Goal: Task Accomplishment & Management: Complete application form

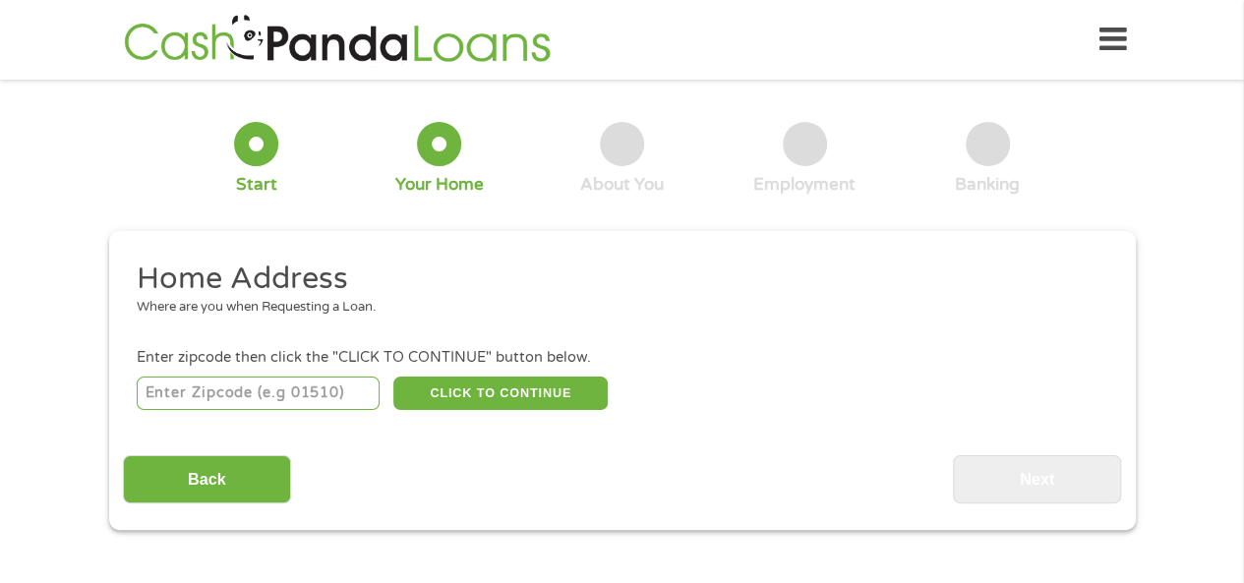
click at [309, 393] on input "number" at bounding box center [258, 393] width 243 height 33
type input "92627"
click at [452, 397] on button "CLICK TO CONTINUE" at bounding box center [500, 393] width 214 height 33
type input "92627"
type input "Costa Mesa"
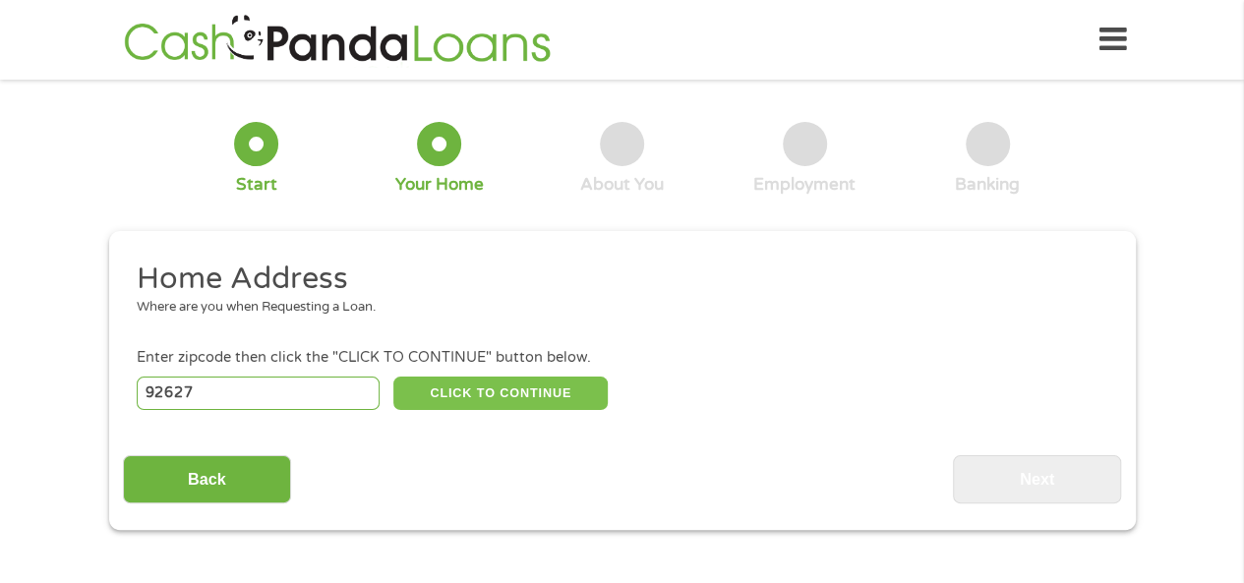
select select "[US_STATE]"
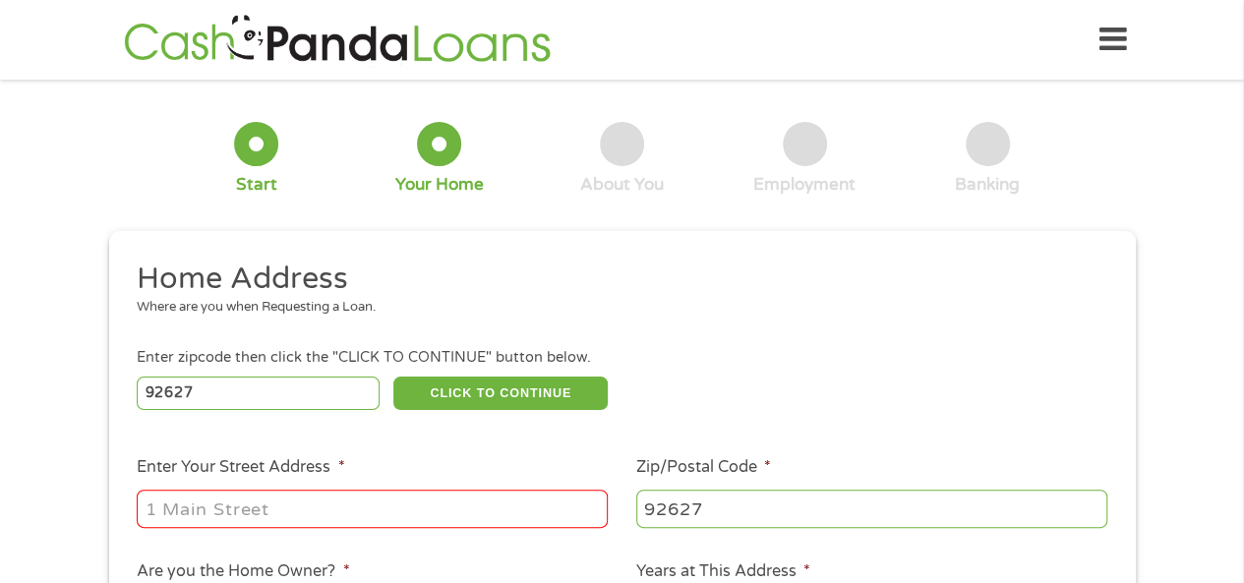
click at [183, 512] on input "Enter Your Street Address *" at bounding box center [372, 508] width 471 height 37
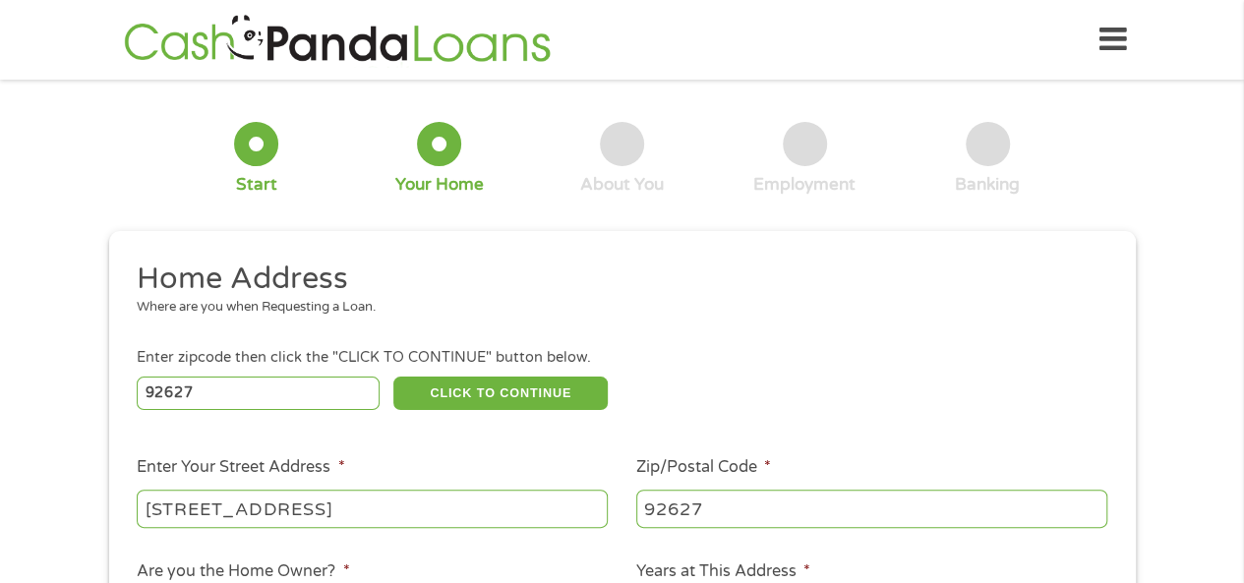
type input "[STREET_ADDRESS]"
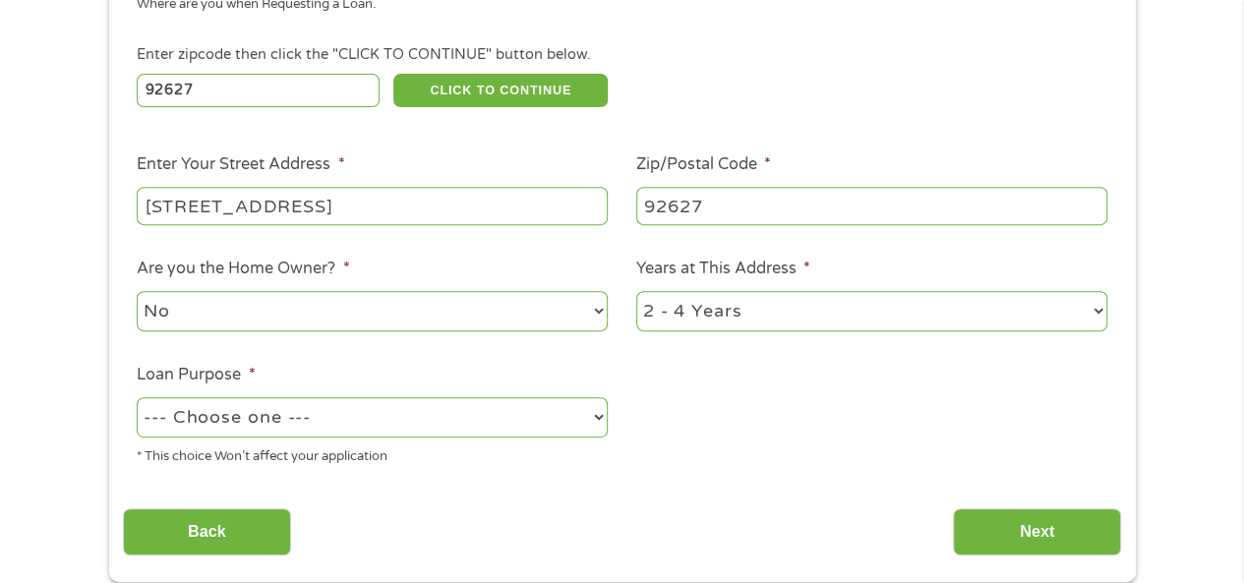
scroll to position [323, 0]
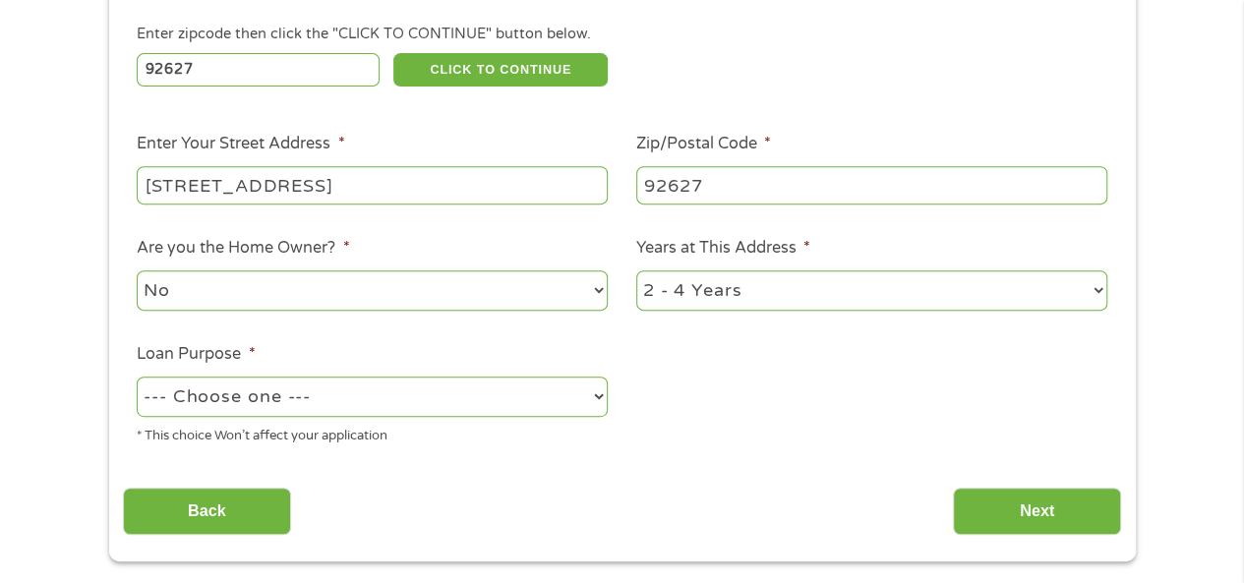
click at [828, 320] on ul "Home Address Where are you when Requesting a Loan. Enter zipcode then click the…" at bounding box center [622, 198] width 998 height 525
click at [814, 307] on select "1 Year or less 1 - 2 Years 2 - 4 Years Over 4 Years" at bounding box center [871, 290] width 471 height 40
select select "60months"
click at [636, 271] on select "1 Year or less 1 - 2 Years 2 - 4 Years Over 4 Years" at bounding box center [871, 290] width 471 height 40
click at [438, 406] on select "--- Choose one --- Pay Bills Debt Consolidation Home Improvement Major Purchase…" at bounding box center [372, 397] width 471 height 40
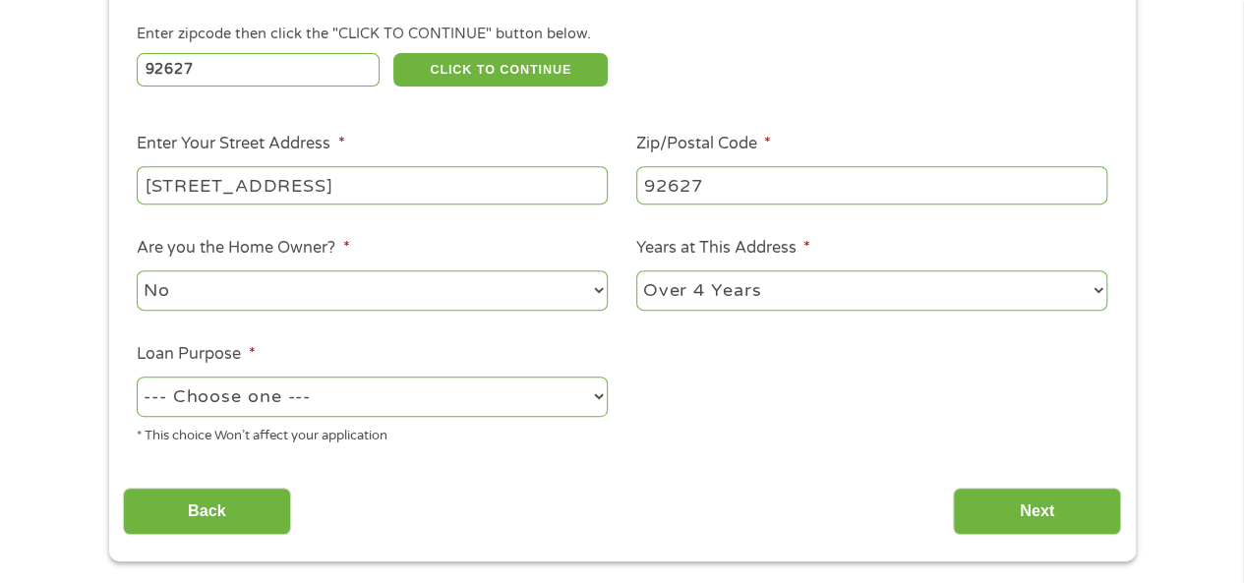
select select "shorttermcash"
click at [137, 378] on select "--- Choose one --- Pay Bills Debt Consolidation Home Improvement Major Purchase…" at bounding box center [372, 397] width 471 height 40
click at [1055, 530] on input "Next" at bounding box center [1037, 512] width 168 height 48
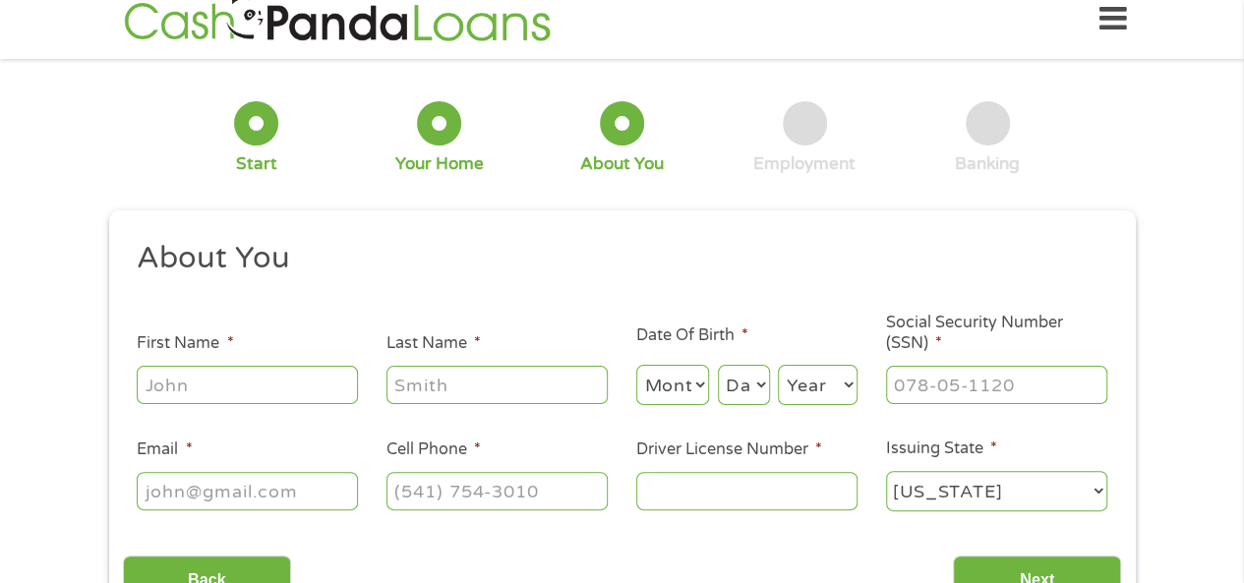
scroll to position [0, 0]
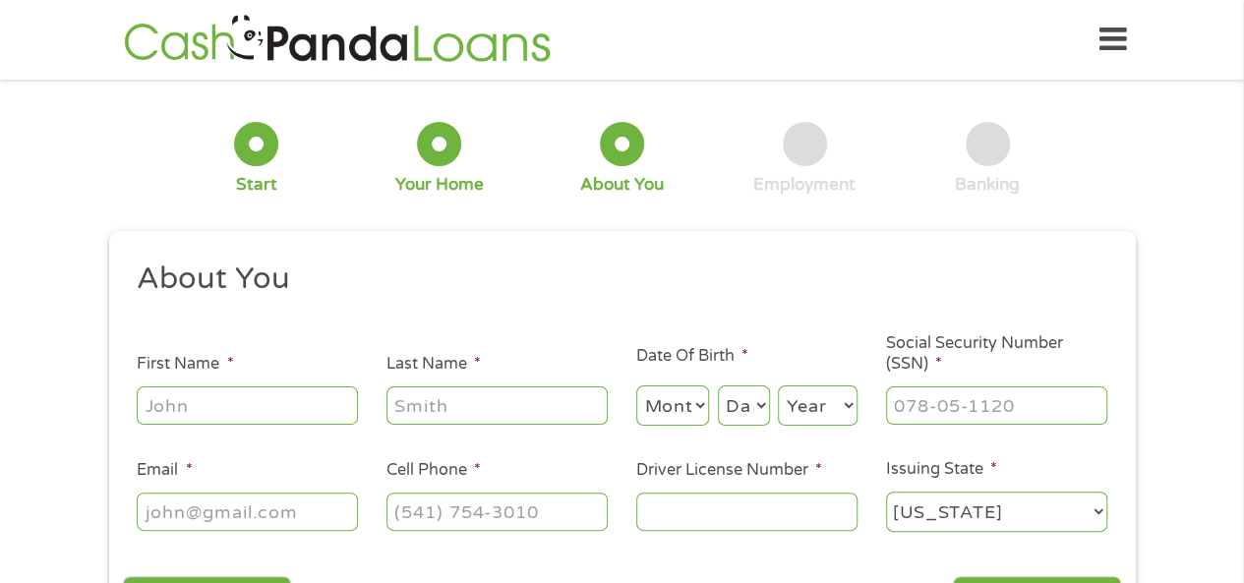
click at [173, 410] on input "First Name *" at bounding box center [247, 404] width 221 height 37
type input "[PERSON_NAME]"
select select "7"
select select "21"
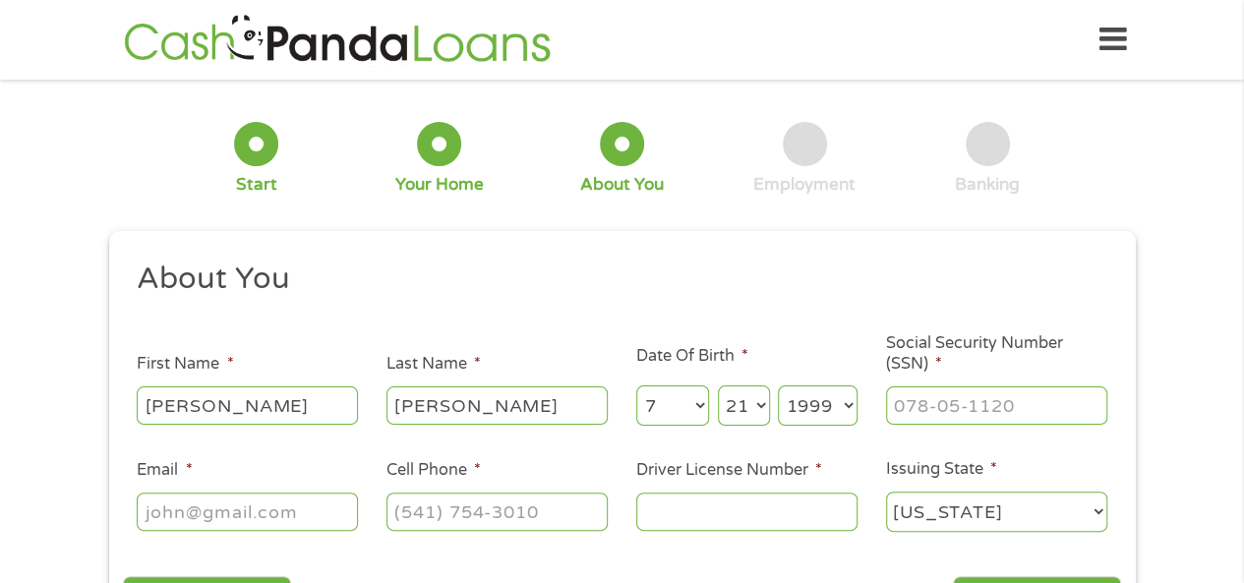
select select "1992"
type input "626-58-4799"
type input "[EMAIL_ADDRESS][PERSON_NAME][DOMAIN_NAME]"
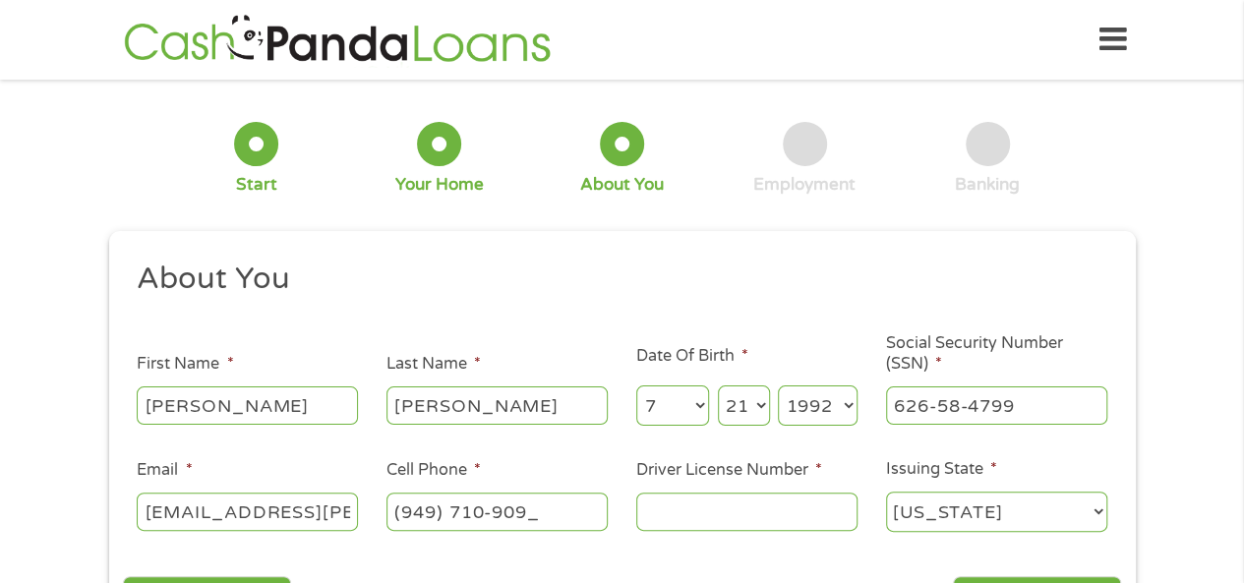
type input "[PHONE_NUMBER]"
type input "e"
type input "E2654114"
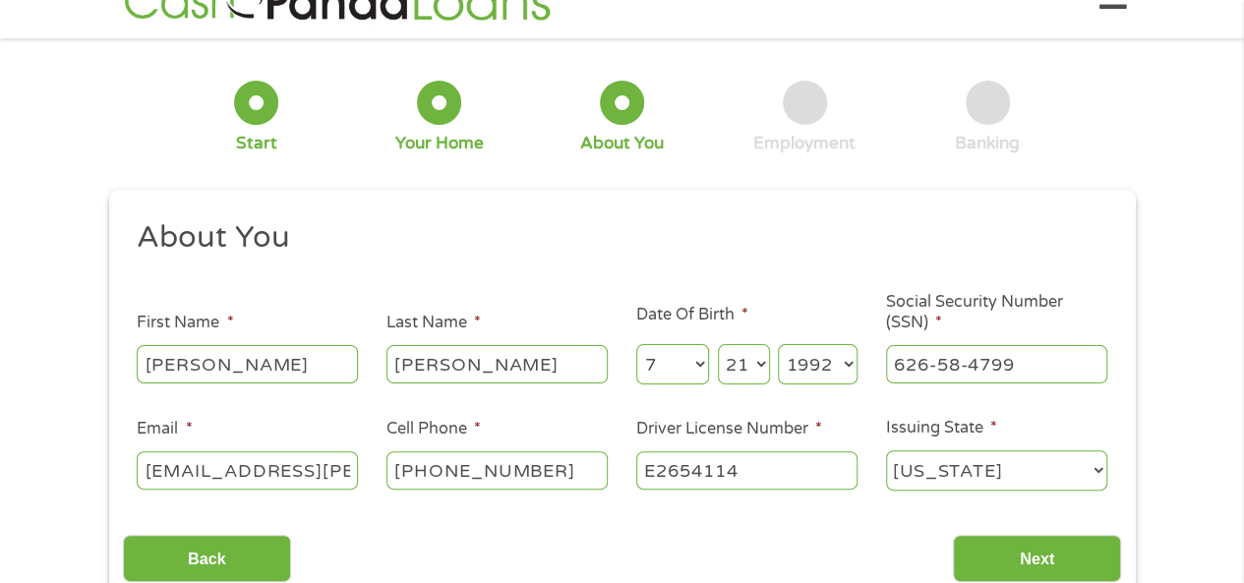
click at [953, 535] on input "Next" at bounding box center [1037, 559] width 168 height 48
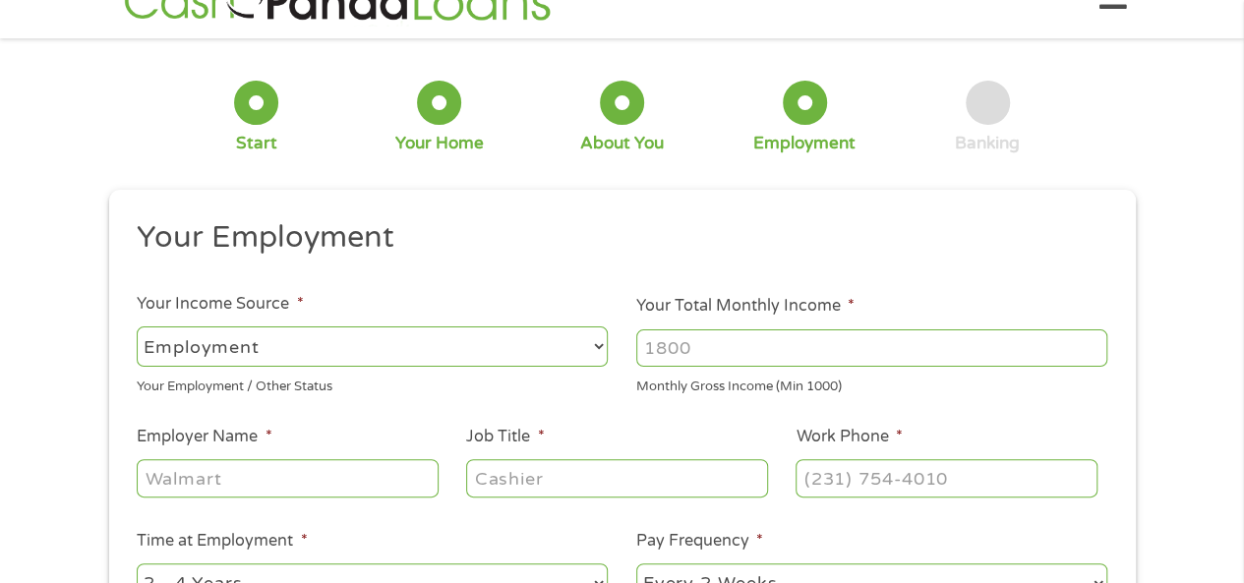
scroll to position [0, 0]
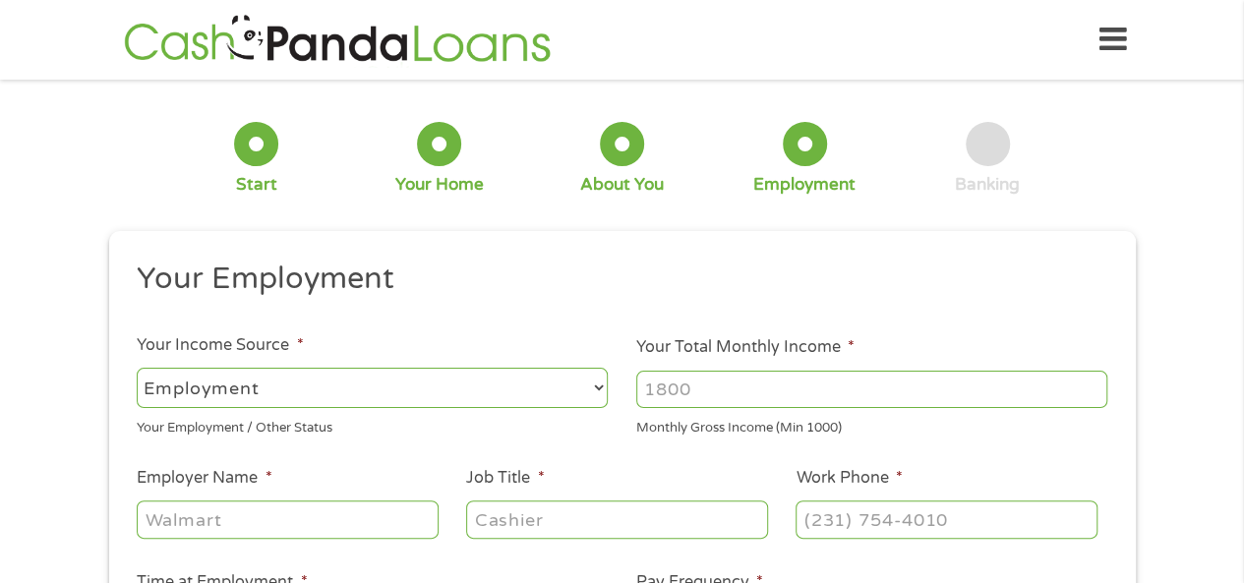
click at [792, 377] on input "Your Total Monthly Income *" at bounding box center [871, 389] width 471 height 37
type input "4600"
type input "s"
type input "Seal Beach Federal"
type input "Firefighter"
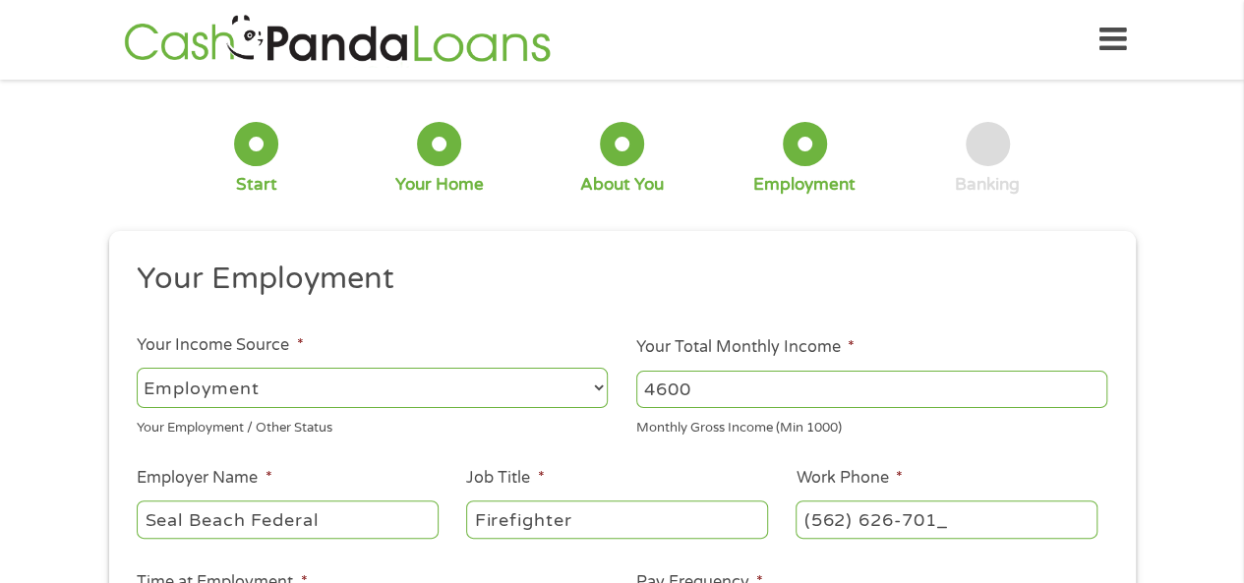
type input "[PHONE_NUMBER]"
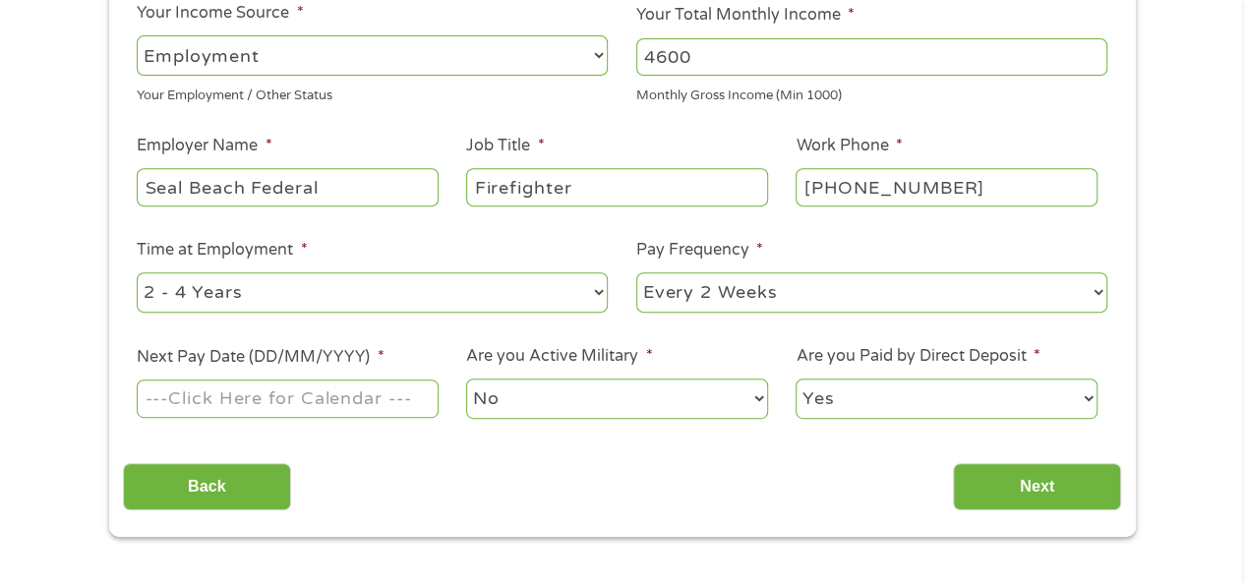
scroll to position [333, 0]
select select "monthly"
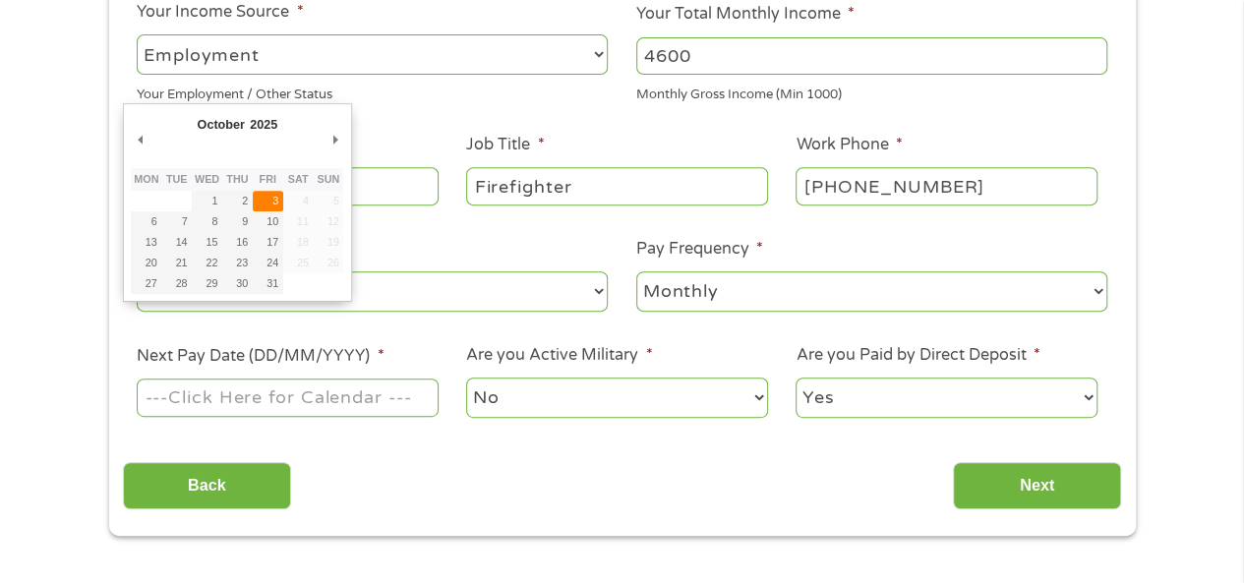
type input "[DATE]"
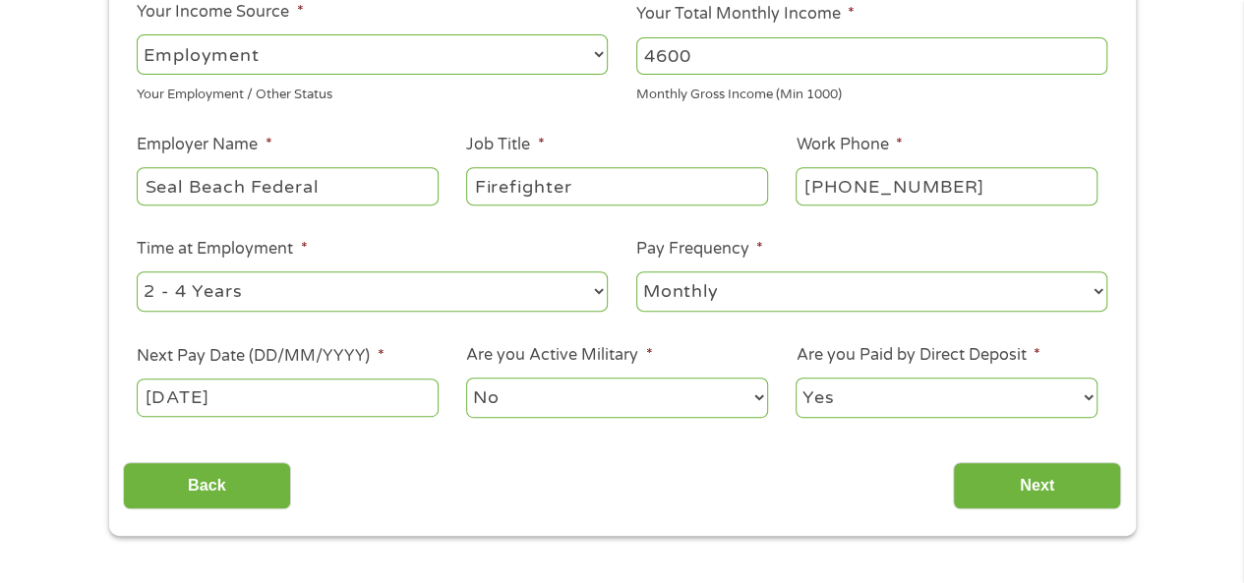
click at [963, 400] on select "Yes No" at bounding box center [945, 398] width 301 height 40
select select "0"
click at [795, 378] on select "Yes No" at bounding box center [945, 398] width 301 height 40
click at [1004, 479] on input "Next" at bounding box center [1037, 486] width 168 height 48
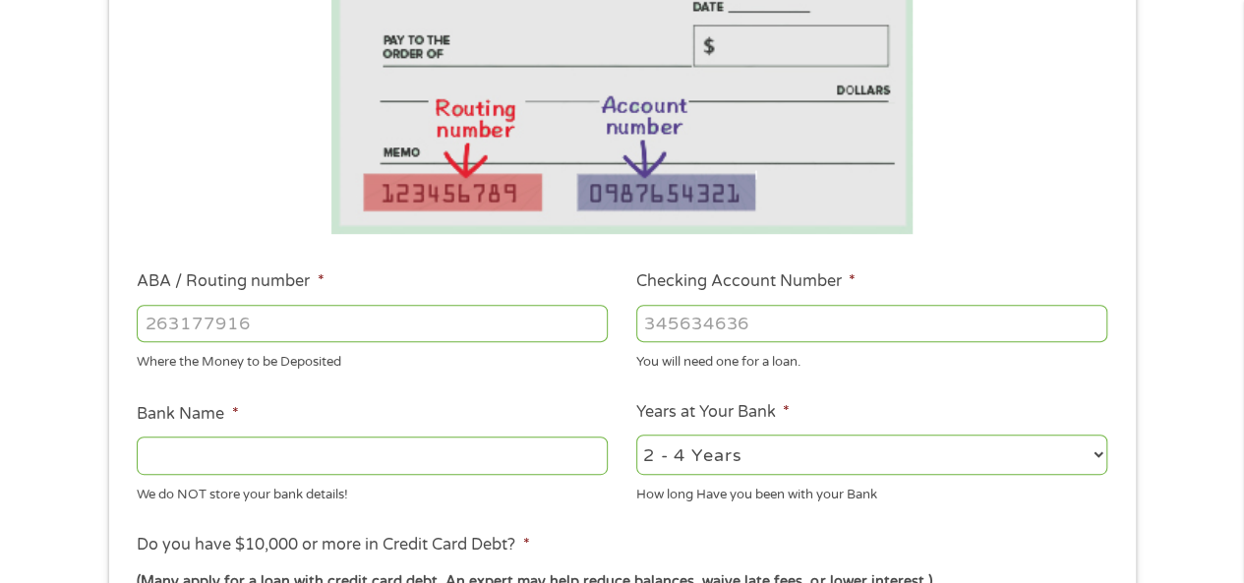
scroll to position [393, 0]
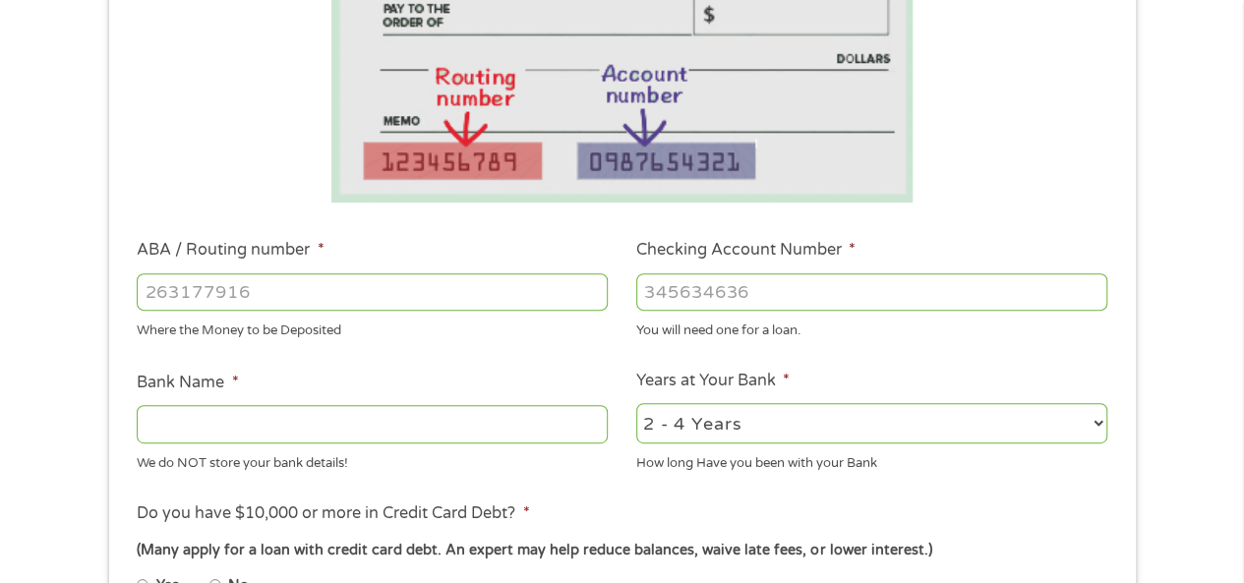
click at [351, 280] on input "ABA / Routing number *" at bounding box center [372, 291] width 471 height 37
type input "7448431366"
click at [379, 271] on div "7448431366" at bounding box center [372, 291] width 471 height 45
drag, startPoint x: 364, startPoint y: 300, endPoint x: 0, endPoint y: 306, distance: 363.8
click at [0, 306] on div "1 Start 2 Your Home 3 About You 4 Employment 5 Banking 6 This field is hidden w…" at bounding box center [622, 323] width 1244 height 1247
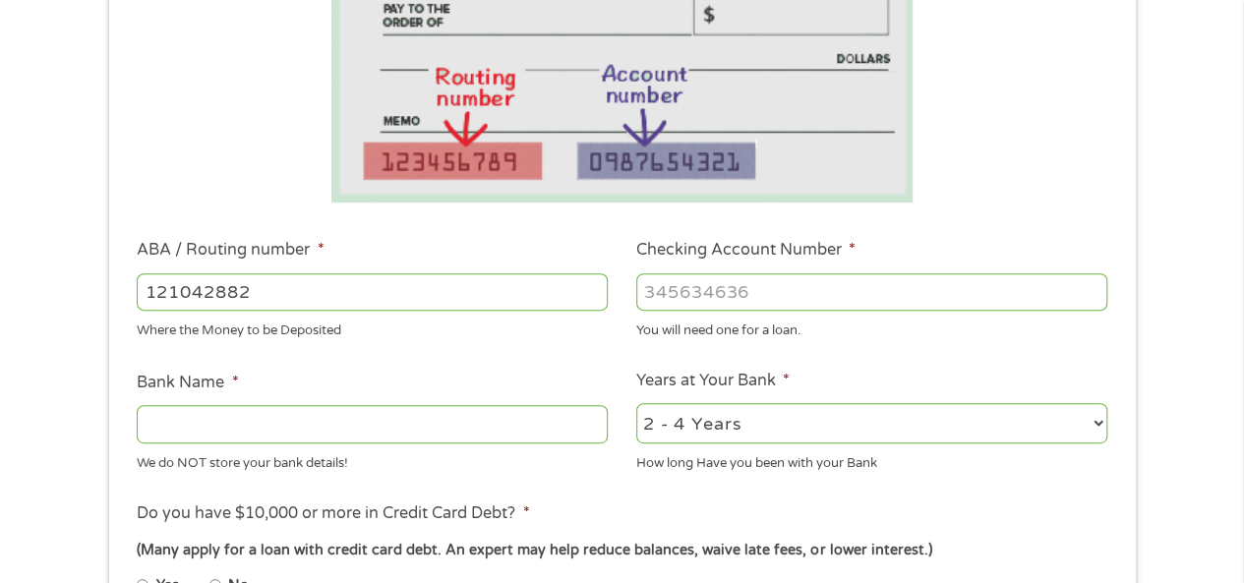
type input "121042882"
type input "[PERSON_NAME] FARGO BANK NA"
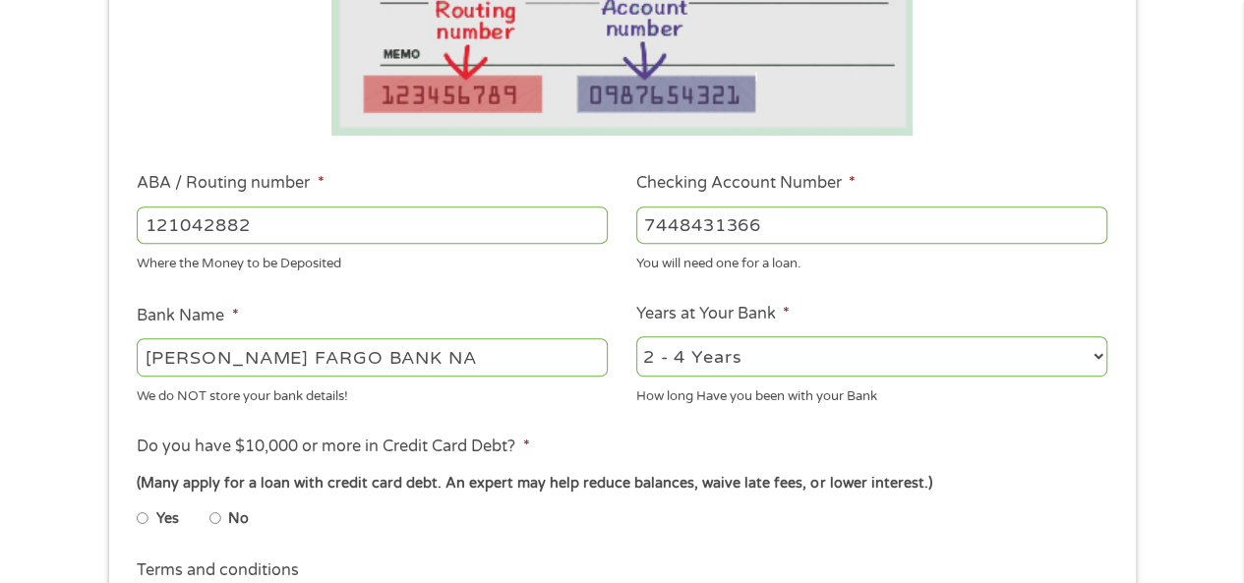
scroll to position [492, 0]
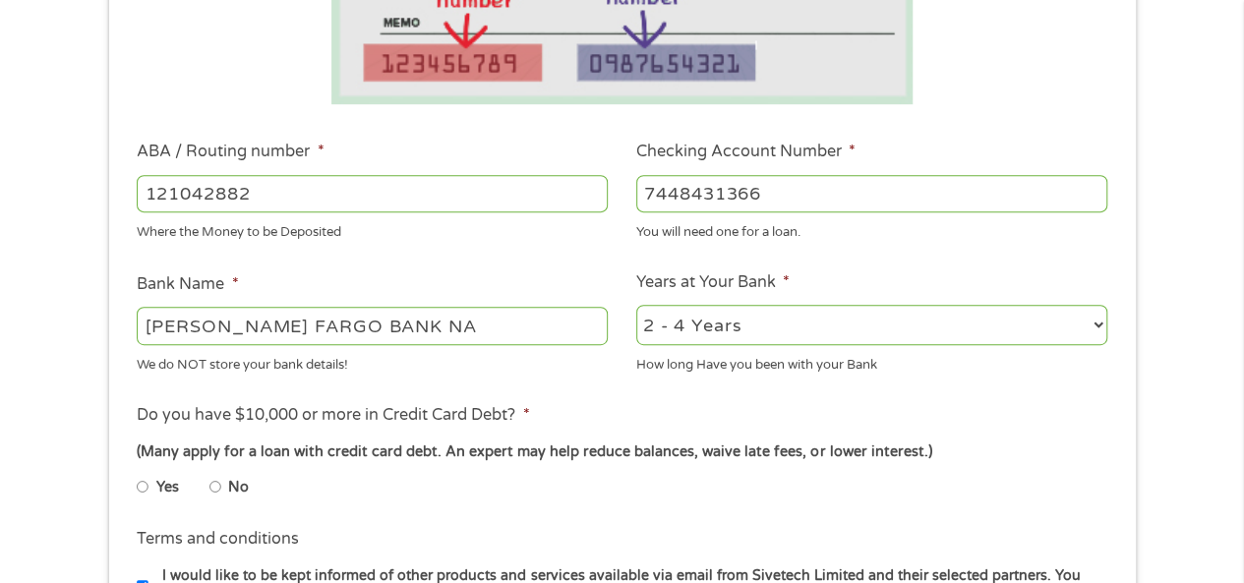
type input "7448431366"
click at [223, 489] on li "No" at bounding box center [244, 487] width 71 height 38
click at [236, 495] on label "No" at bounding box center [238, 488] width 21 height 22
click at [221, 495] on input "No" at bounding box center [215, 486] width 12 height 31
radio input "true"
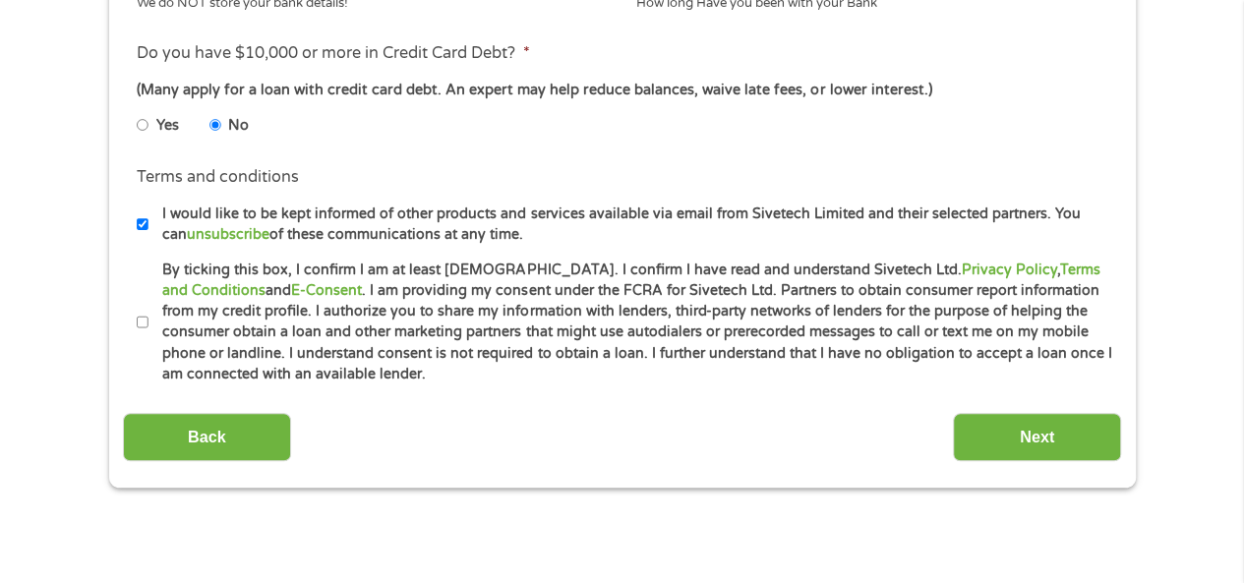
scroll to position [983, 0]
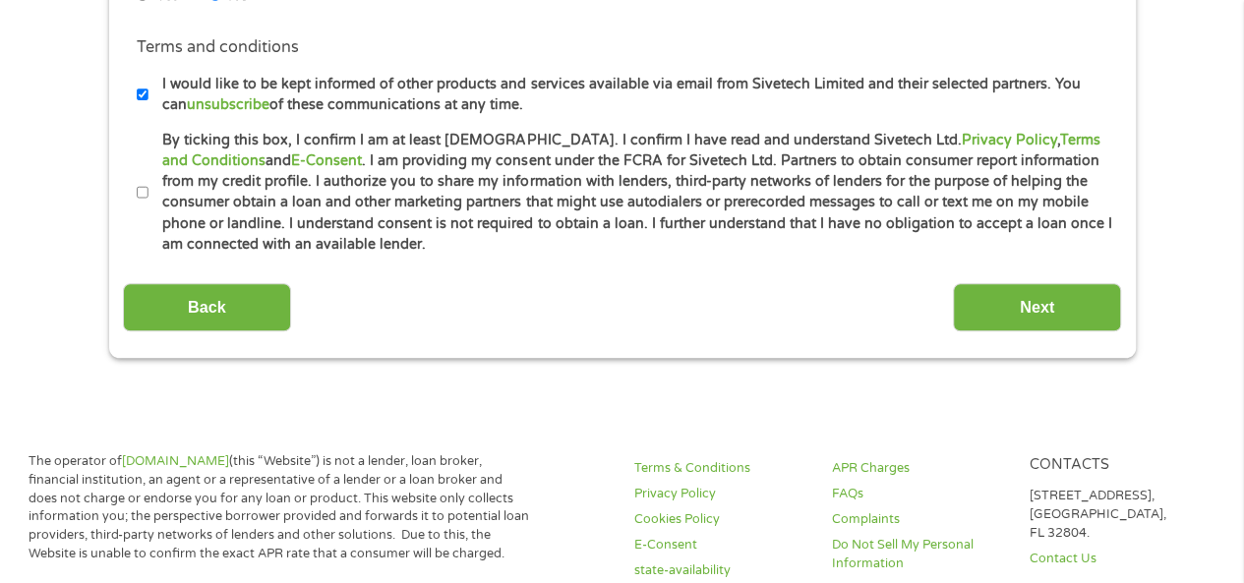
click at [141, 86] on input "I would like to be kept informed of other products and services available via e…" at bounding box center [143, 94] width 12 height 31
checkbox input "false"
click at [143, 184] on input "By ticking this box, I confirm I am at least [DEMOGRAPHIC_DATA]. I confirm I ha…" at bounding box center [143, 192] width 12 height 31
click at [143, 195] on input "By ticking this box, I confirm I am at least [DEMOGRAPHIC_DATA]. I confirm I ha…" at bounding box center [143, 192] width 12 height 31
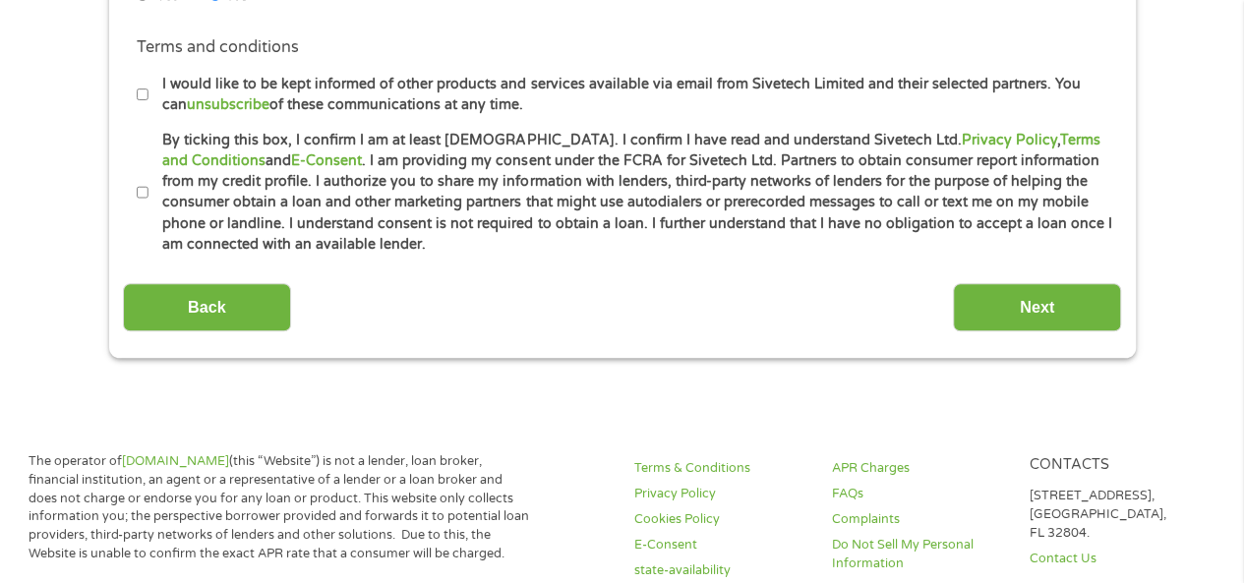
click at [142, 198] on input "By ticking this box, I confirm I am at least [DEMOGRAPHIC_DATA]. I confirm I ha…" at bounding box center [143, 192] width 12 height 31
checkbox input "true"
click at [1080, 296] on input "Next" at bounding box center [1037, 307] width 168 height 48
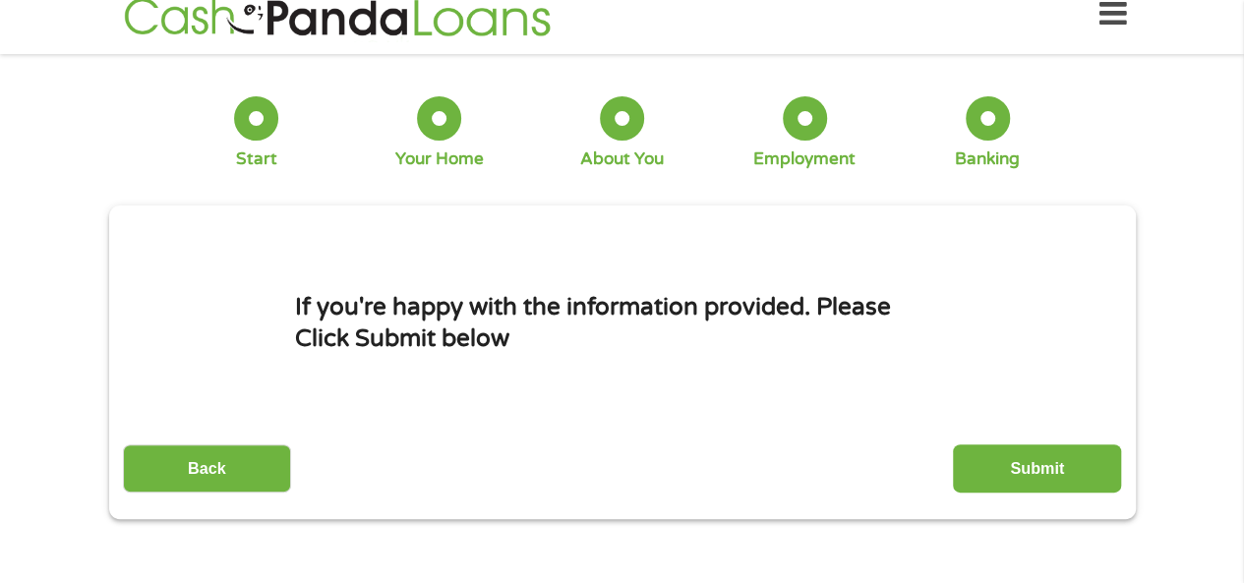
scroll to position [0, 0]
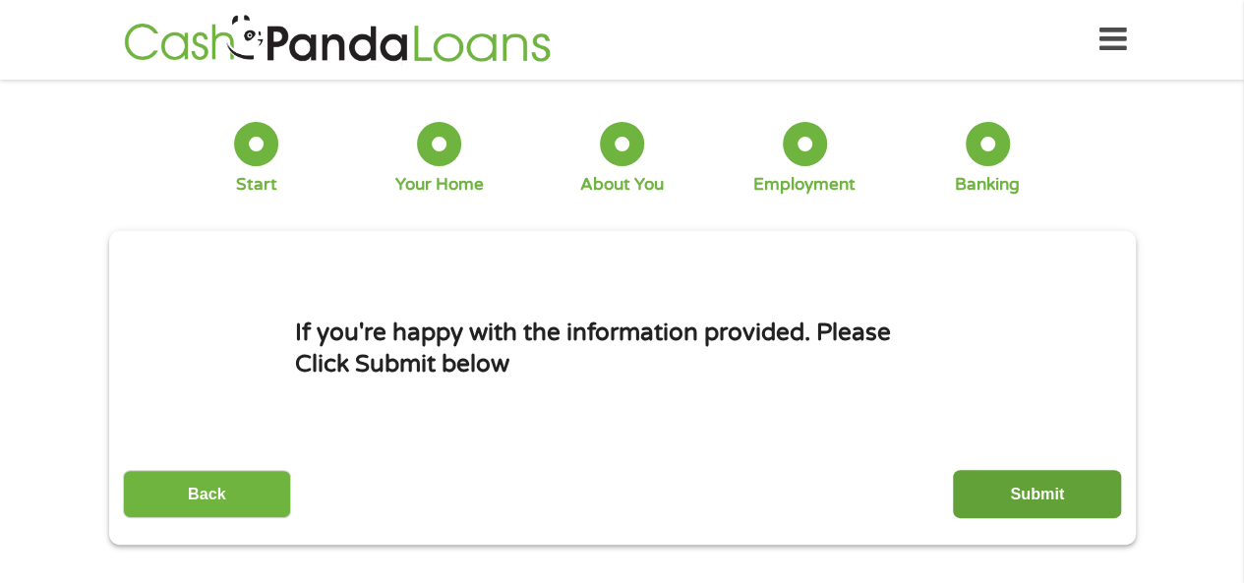
click at [981, 483] on input "Submit" at bounding box center [1037, 494] width 168 height 48
